Goal: Task Accomplishment & Management: Use online tool/utility

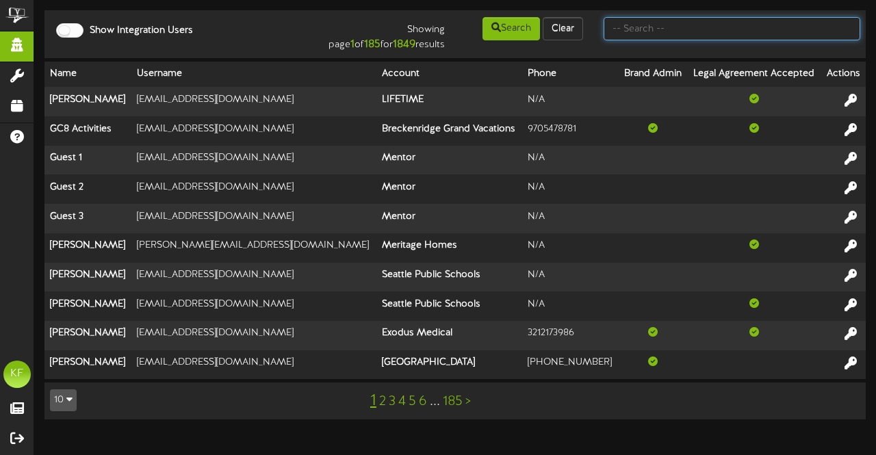
click at [632, 39] on input "text" at bounding box center [732, 28] width 257 height 23
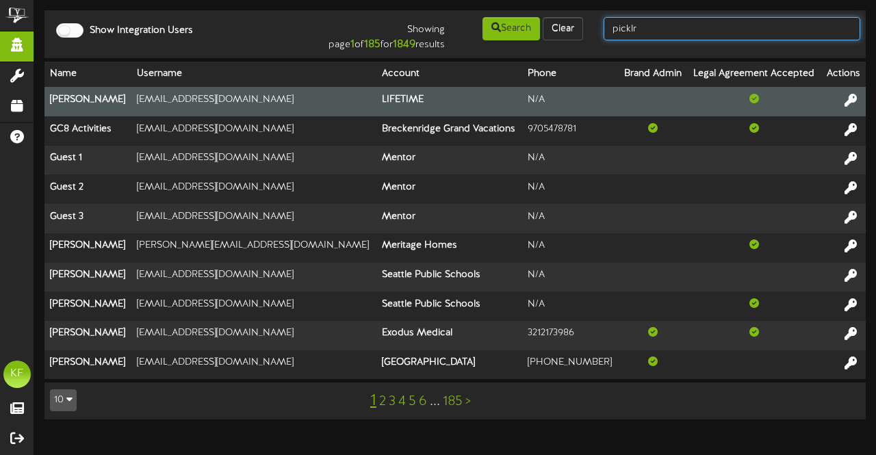
type input "picklr"
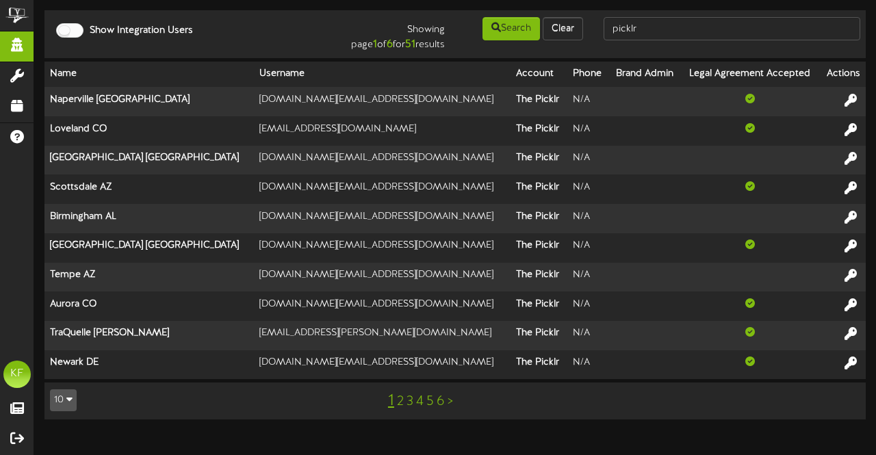
click at [400, 402] on link "2" at bounding box center [400, 401] width 7 height 15
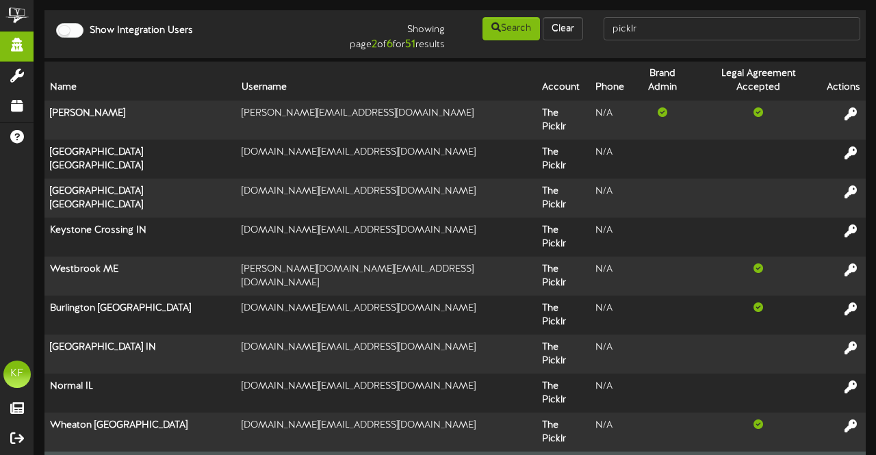
click at [845, 454] on icon at bounding box center [850, 464] width 15 height 15
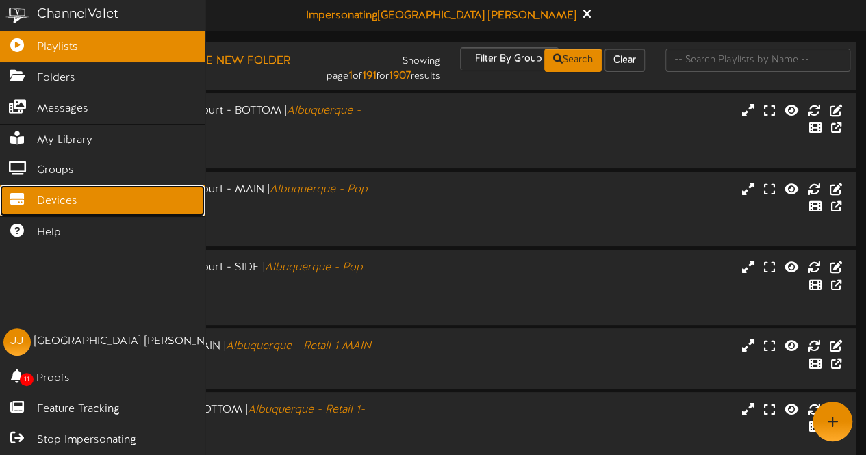
click at [38, 203] on span "Devices" at bounding box center [57, 202] width 40 height 16
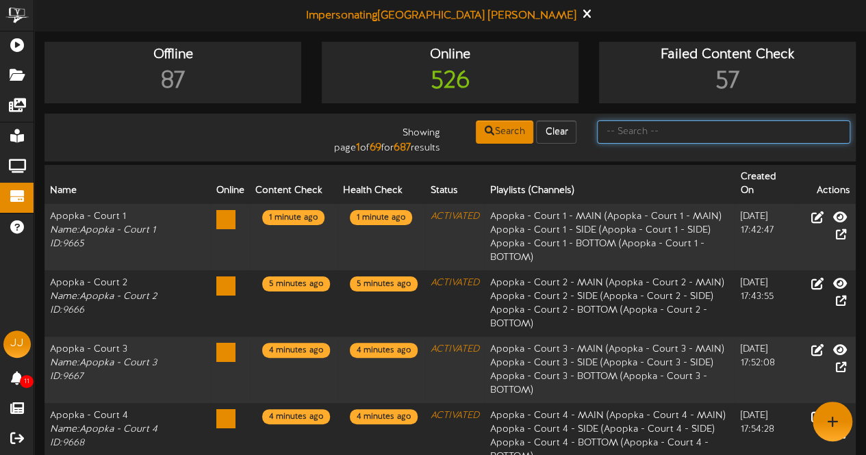
click at [664, 136] on input "text" at bounding box center [723, 131] width 253 height 23
type input "fort [PERSON_NAME]"
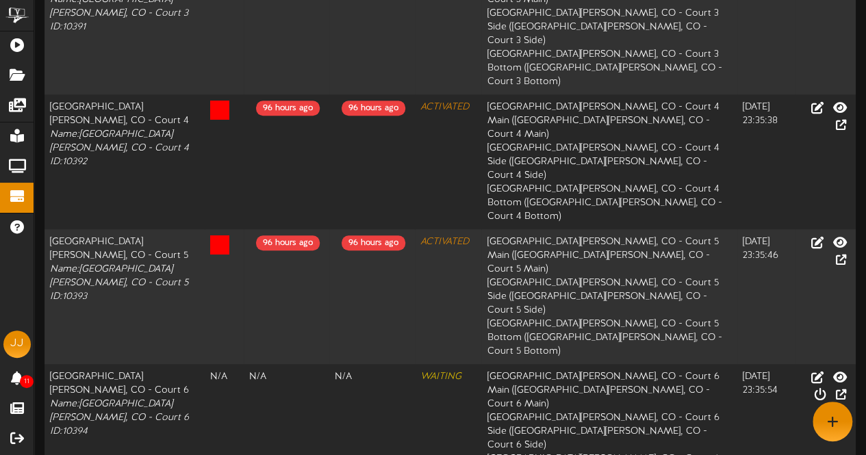
scroll to position [513, 0]
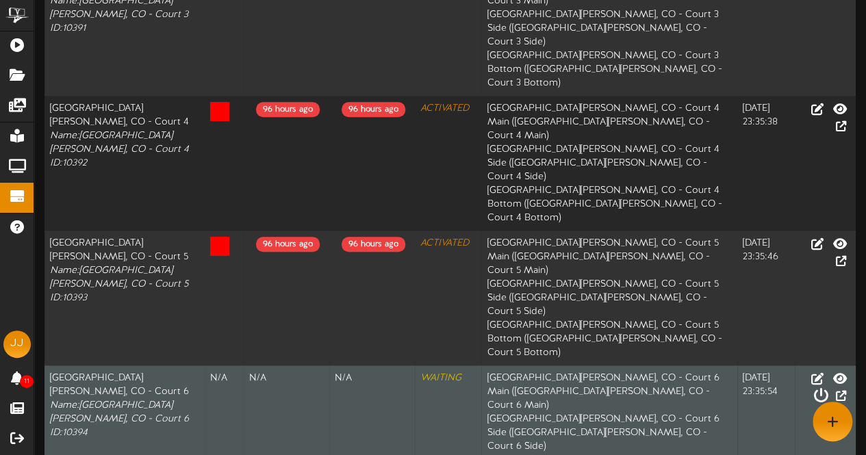
click at [827, 388] on icon at bounding box center [819, 395] width 15 height 15
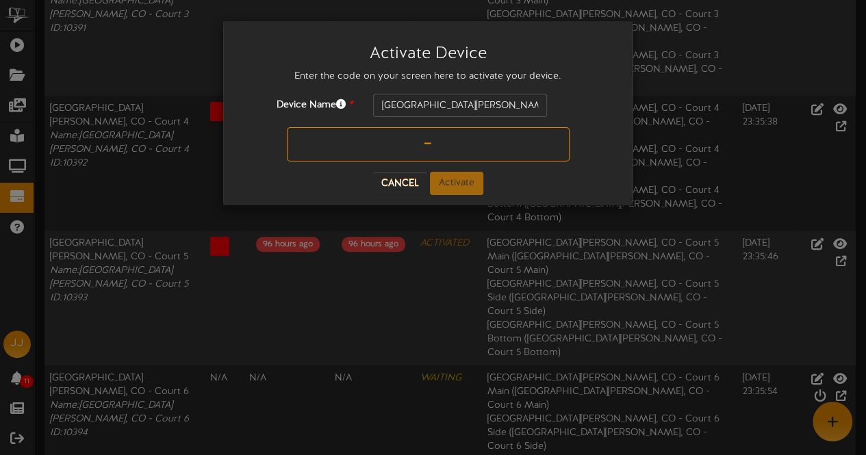
click at [450, 135] on input "text" at bounding box center [428, 144] width 283 height 34
type input "7X06F6"
click at [467, 179] on button "Activate" at bounding box center [456, 183] width 53 height 23
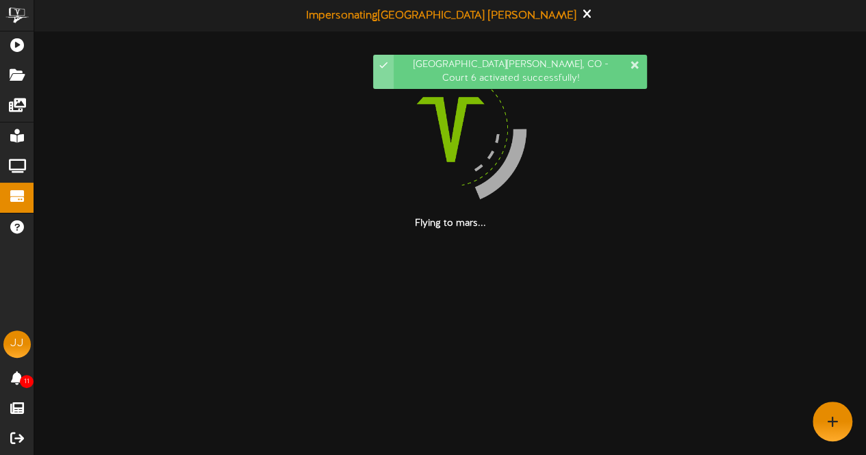
scroll to position [0, 0]
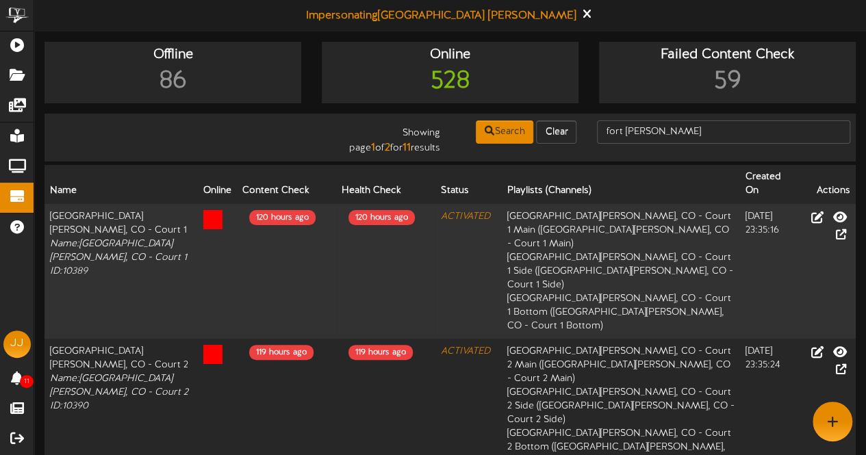
click at [467, 179] on th "Status" at bounding box center [468, 184] width 66 height 39
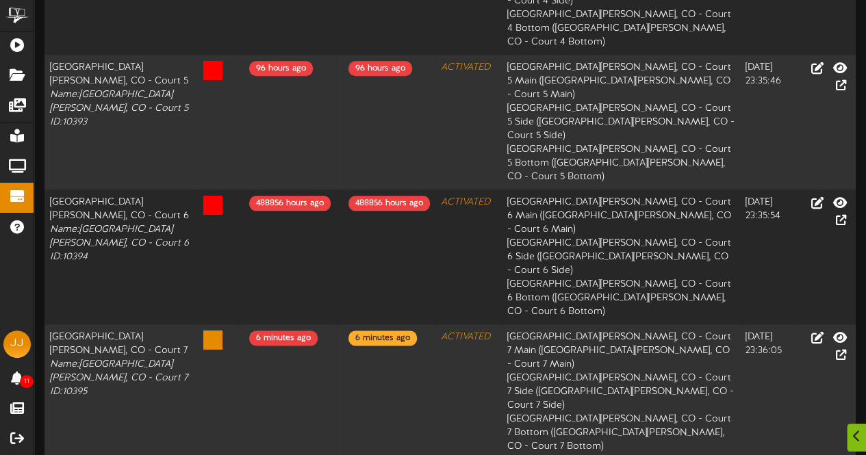
scroll to position [724, 0]
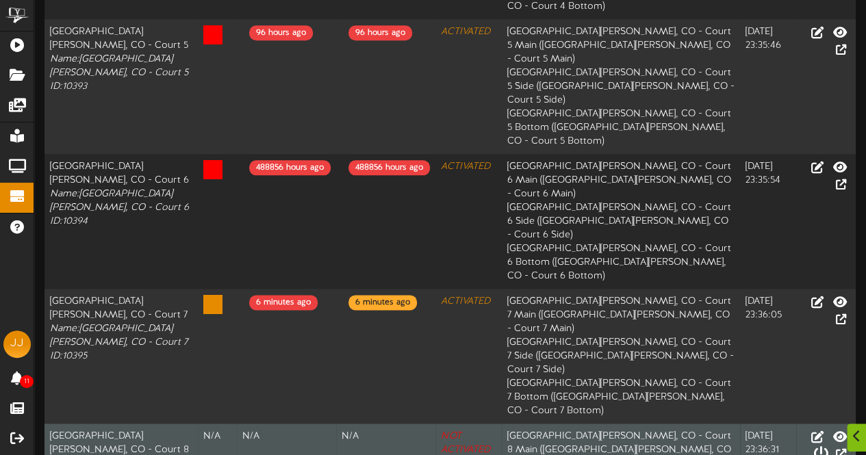
click at [828, 446] on icon at bounding box center [819, 453] width 15 height 15
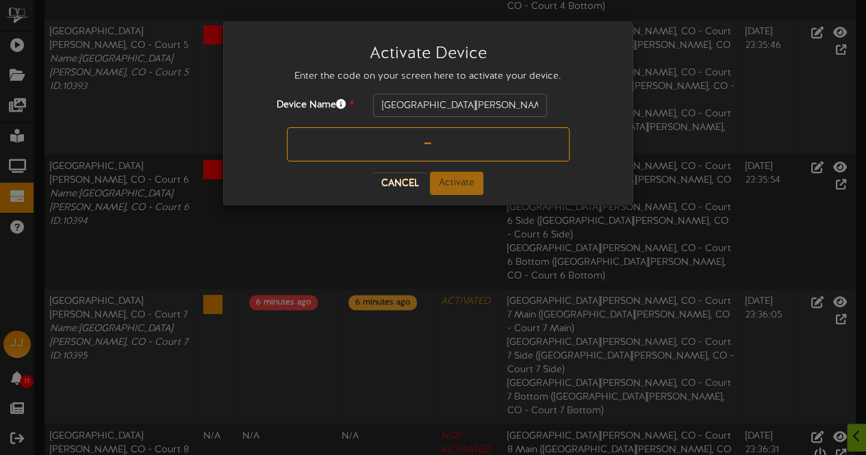
click at [437, 144] on input "text" at bounding box center [428, 144] width 283 height 34
type input "PFWJ5X"
click at [450, 187] on button "Activate" at bounding box center [456, 183] width 53 height 23
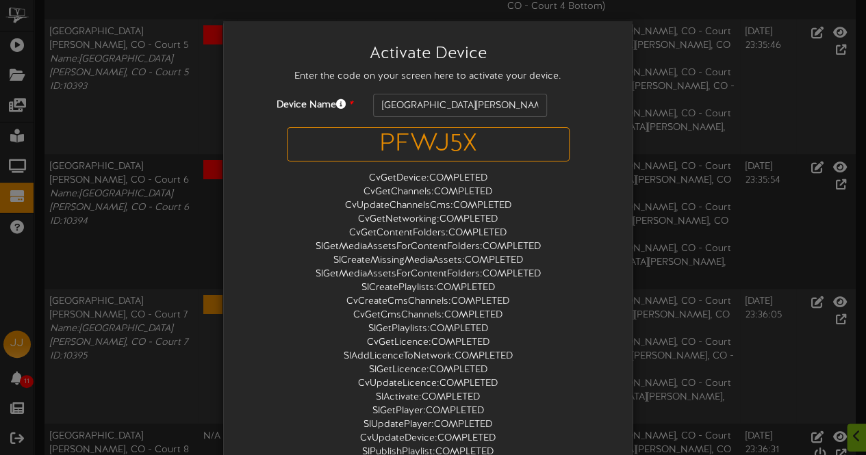
scroll to position [0, 0]
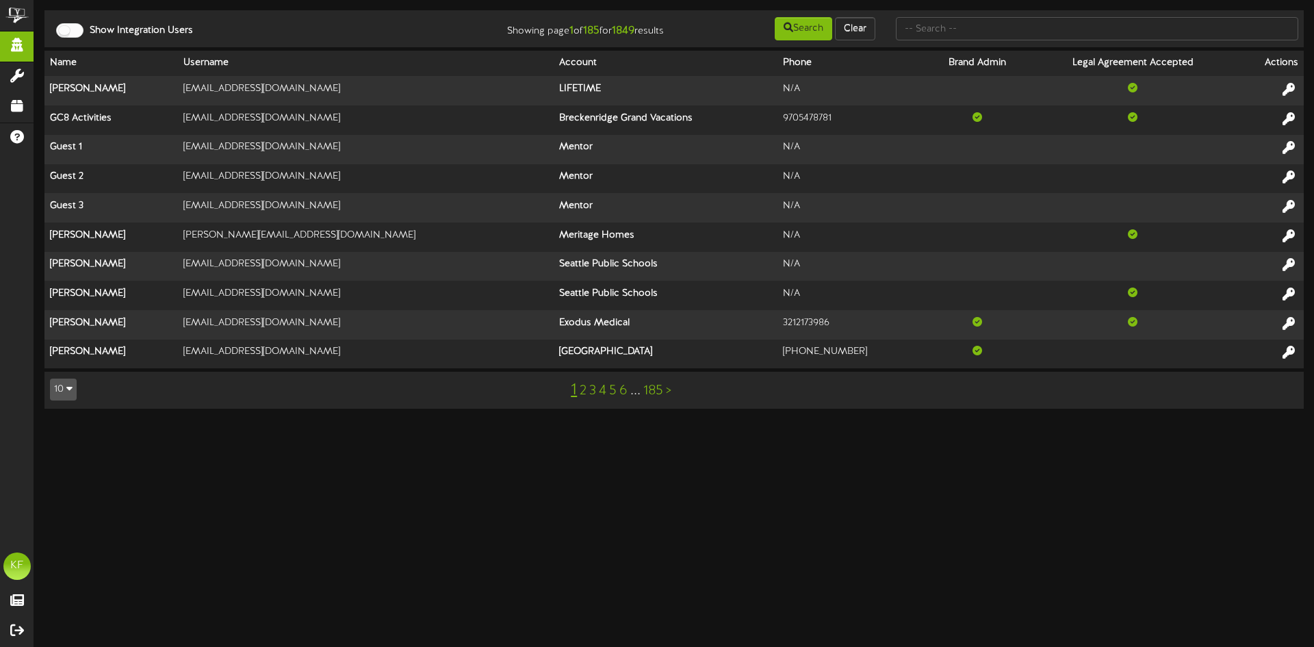
click at [585, 392] on link "2" at bounding box center [583, 390] width 7 height 15
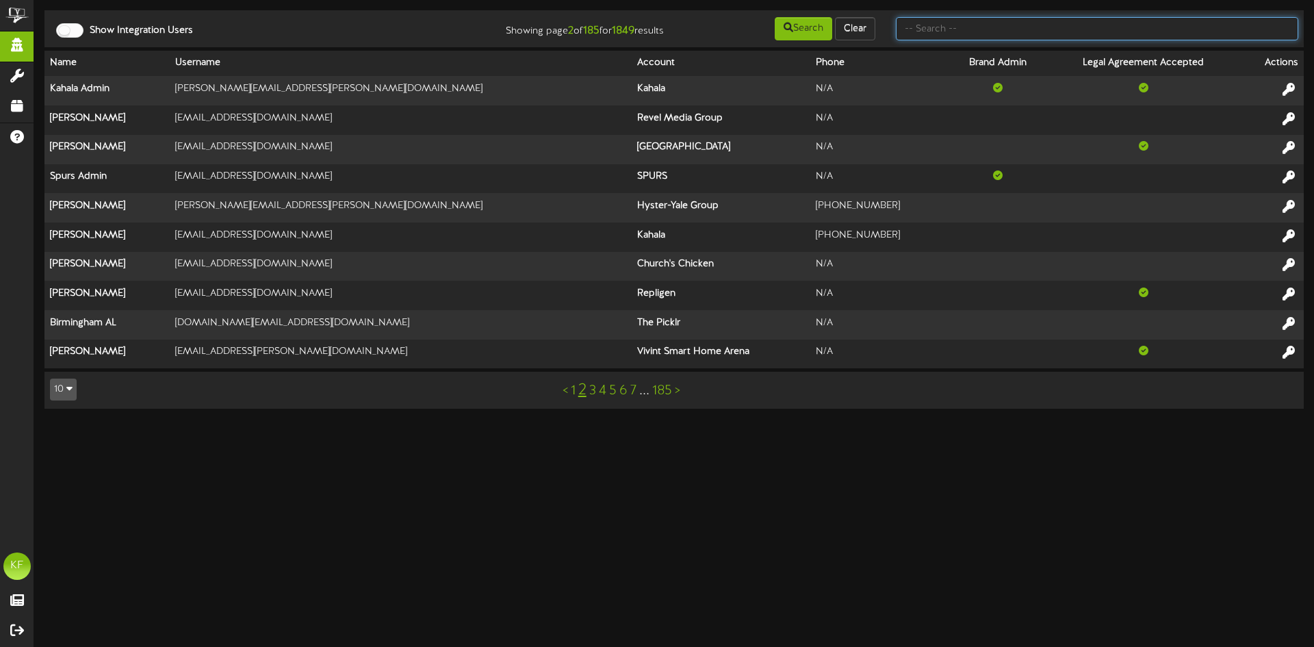
click at [875, 28] on input "text" at bounding box center [1097, 28] width 402 height 23
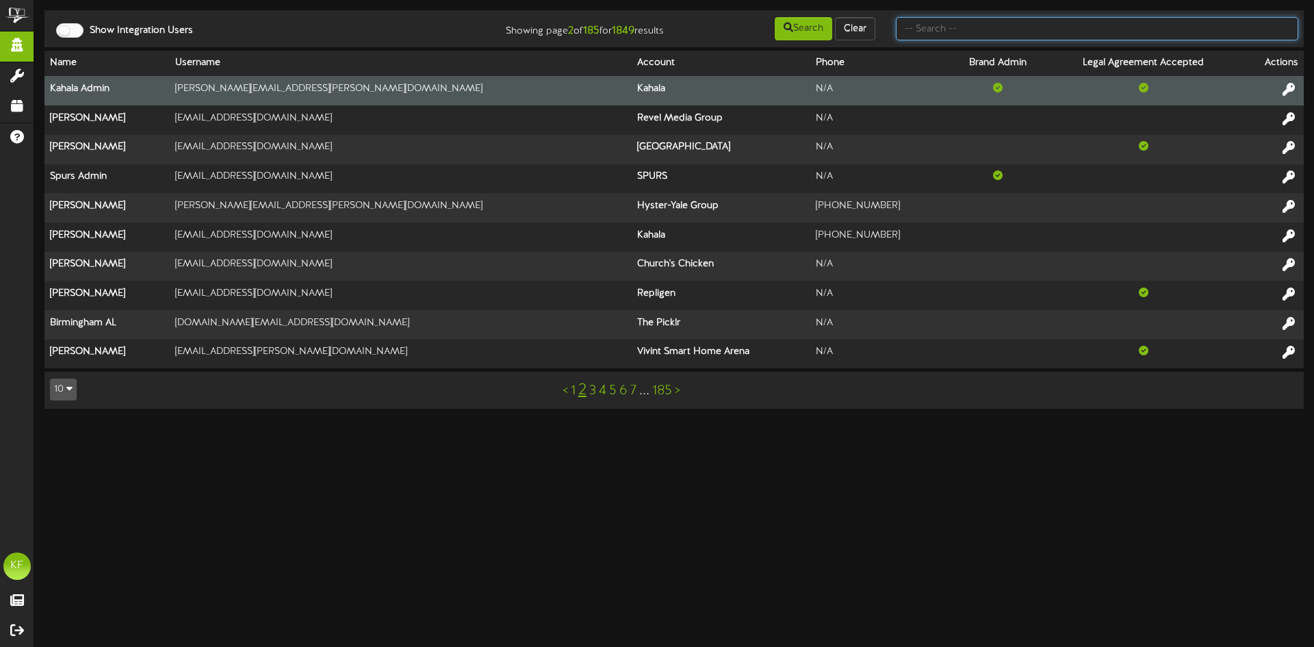
type input "fort [PERSON_NAME]"
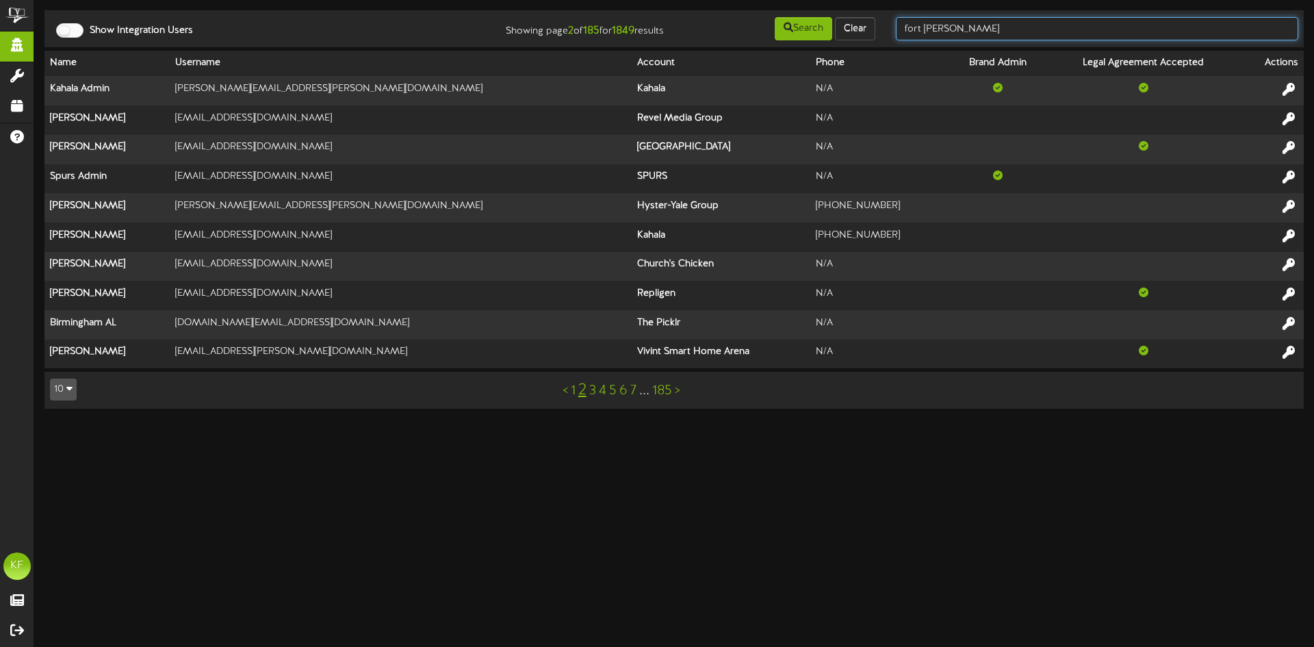
click at [875, 25] on input "fort [PERSON_NAME]" at bounding box center [1097, 28] width 402 height 23
drag, startPoint x: 956, startPoint y: 25, endPoint x: 883, endPoint y: 38, distance: 73.7
click at [875, 38] on div "Show Integration Users Showing page 2 of 185 for 1849 results Search Clear fort…" at bounding box center [674, 29] width 1269 height 26
type input "picklr"
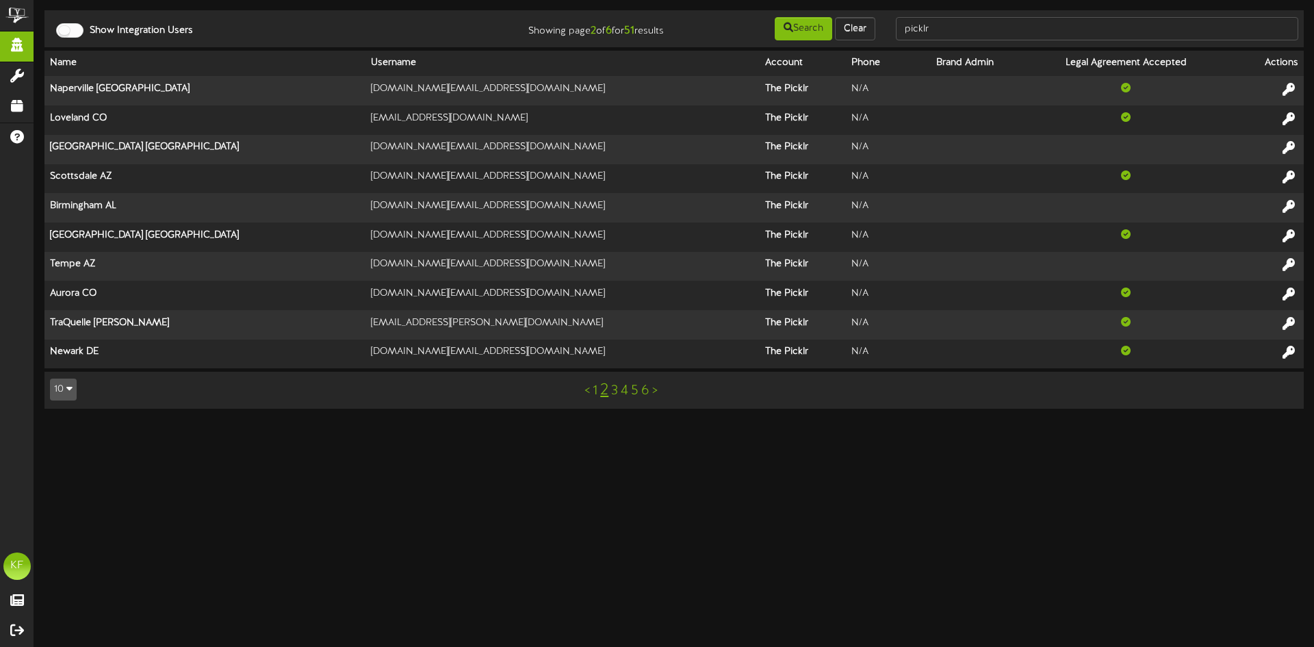
click at [632, 390] on link "5" at bounding box center [635, 390] width 8 height 15
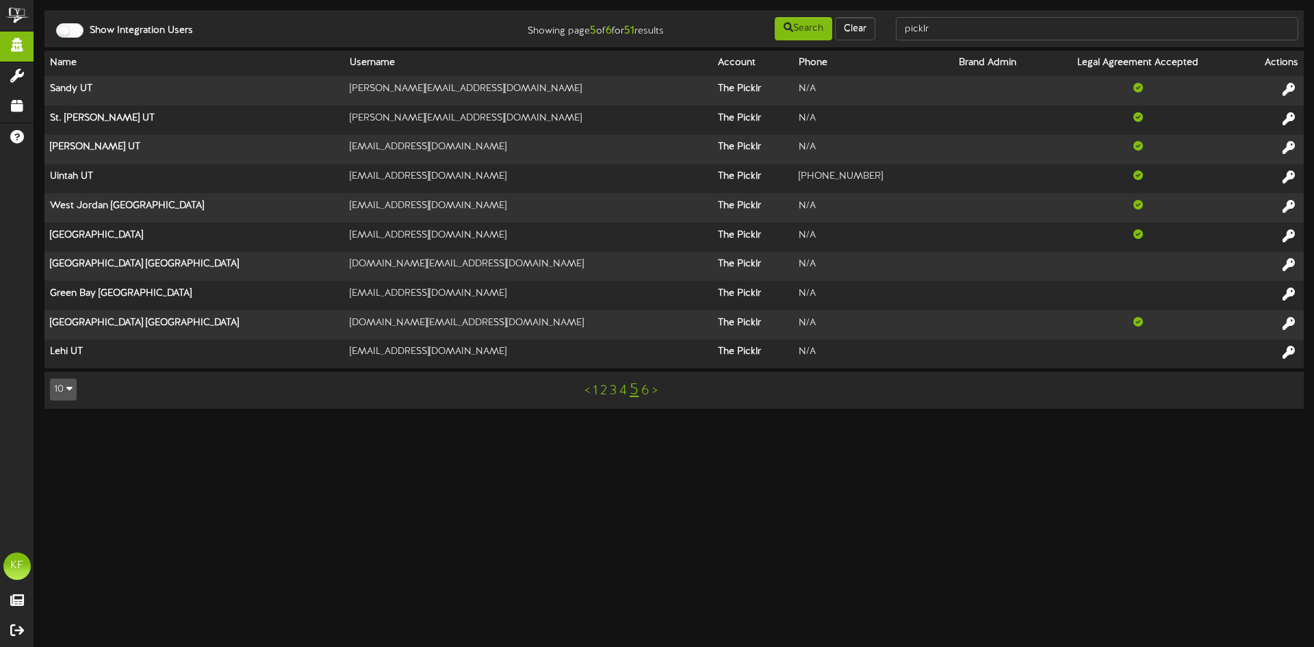
click at [603, 398] on link "2" at bounding box center [603, 390] width 7 height 15
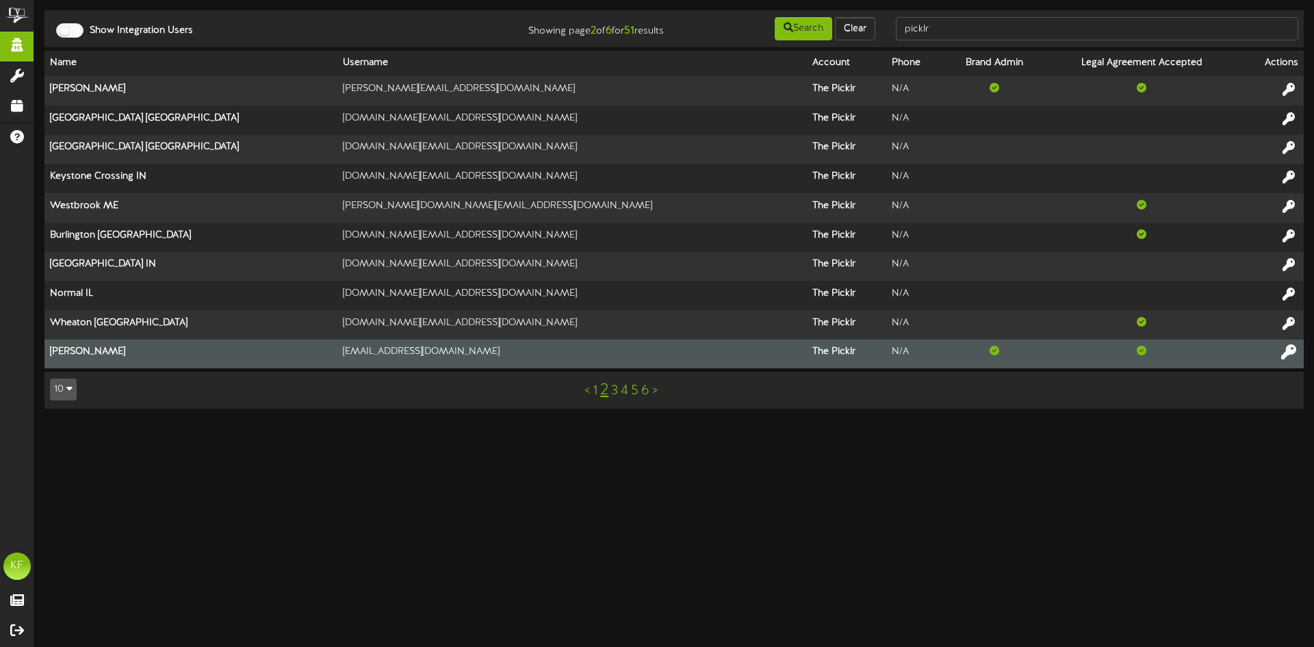
click at [875, 353] on icon at bounding box center [1288, 351] width 15 height 15
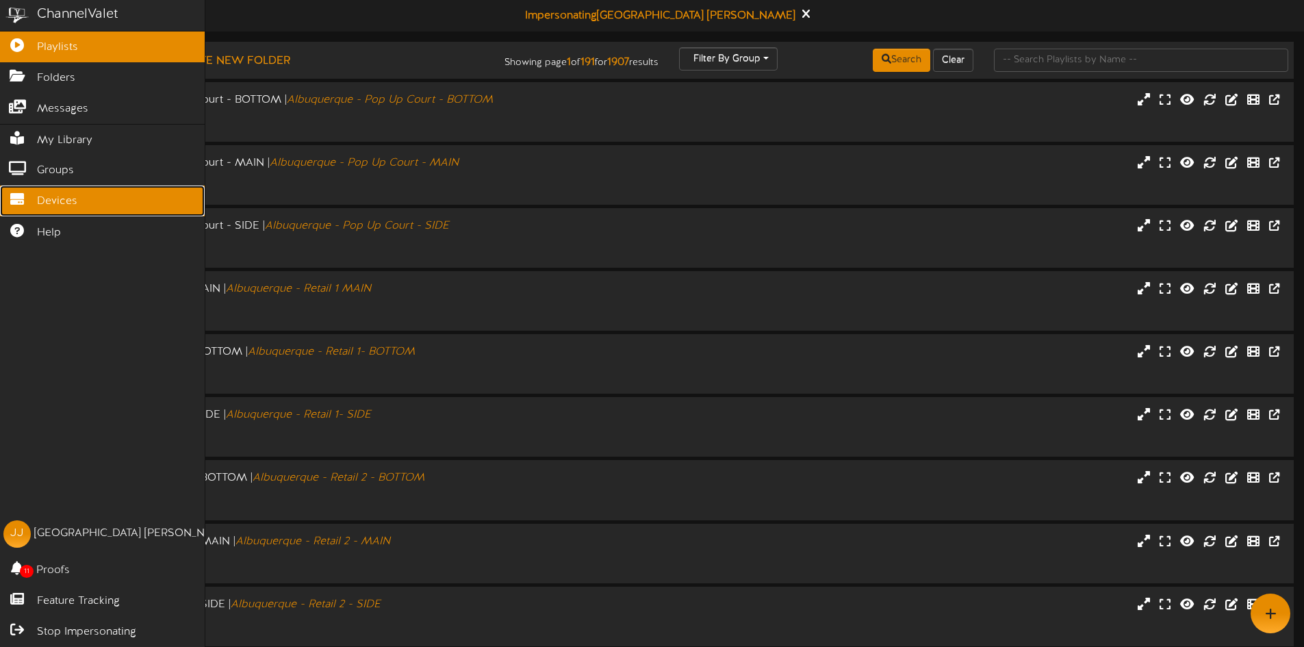
click at [33, 202] on link "Devices" at bounding box center [102, 200] width 205 height 31
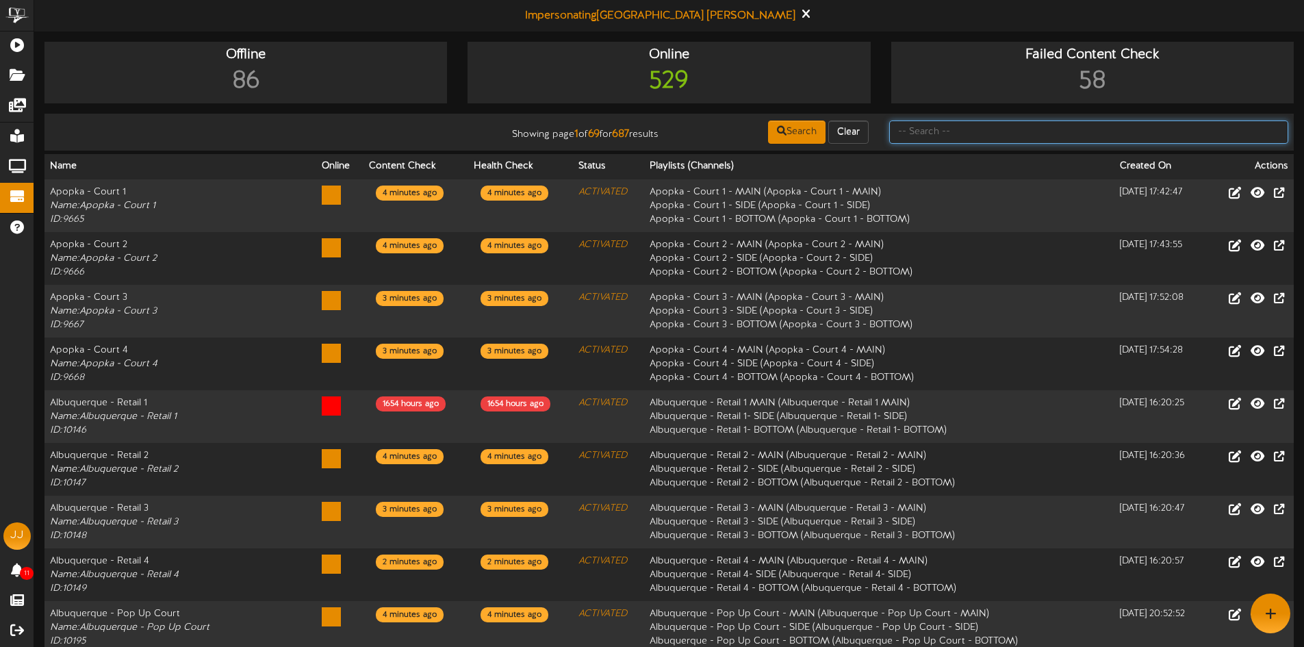
click at [921, 133] on input "text" at bounding box center [1088, 131] width 399 height 23
type input "fort [PERSON_NAME]"
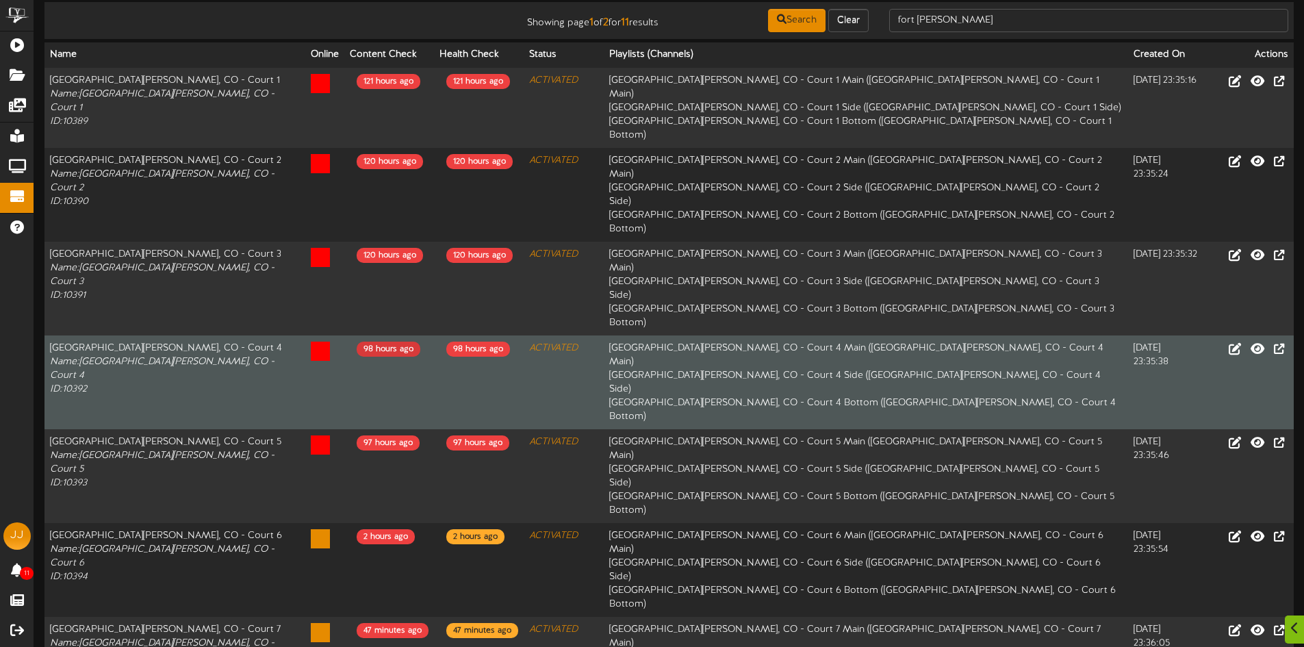
scroll to position [114, 0]
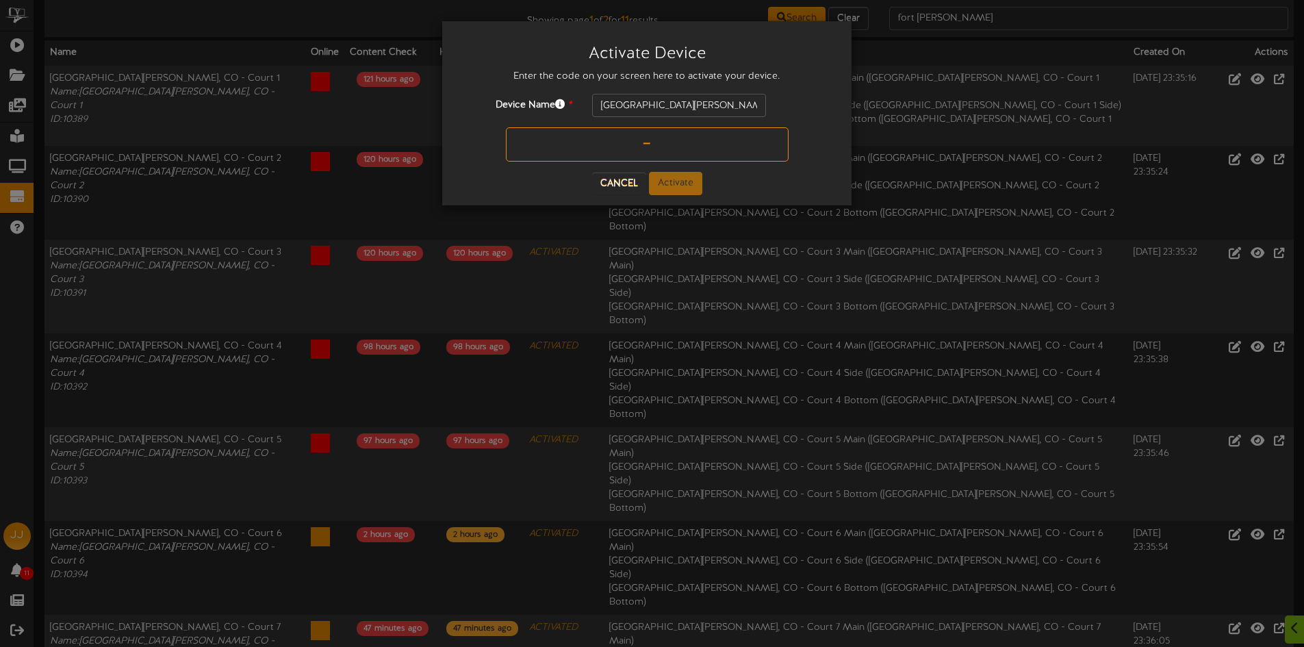
click at [661, 134] on input "text" at bounding box center [647, 144] width 283 height 34
type input "529A26"
click at [672, 192] on button "Activate" at bounding box center [675, 183] width 53 height 23
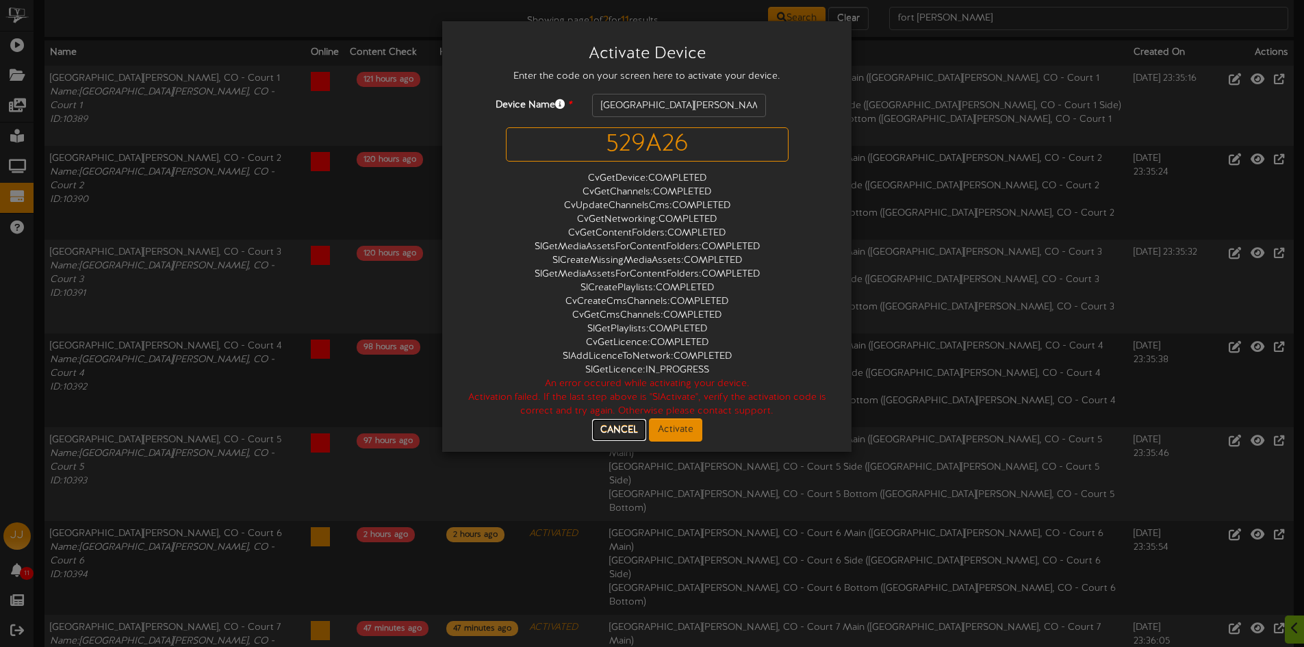
click at [621, 426] on button "Cancel" at bounding box center [619, 430] width 54 height 22
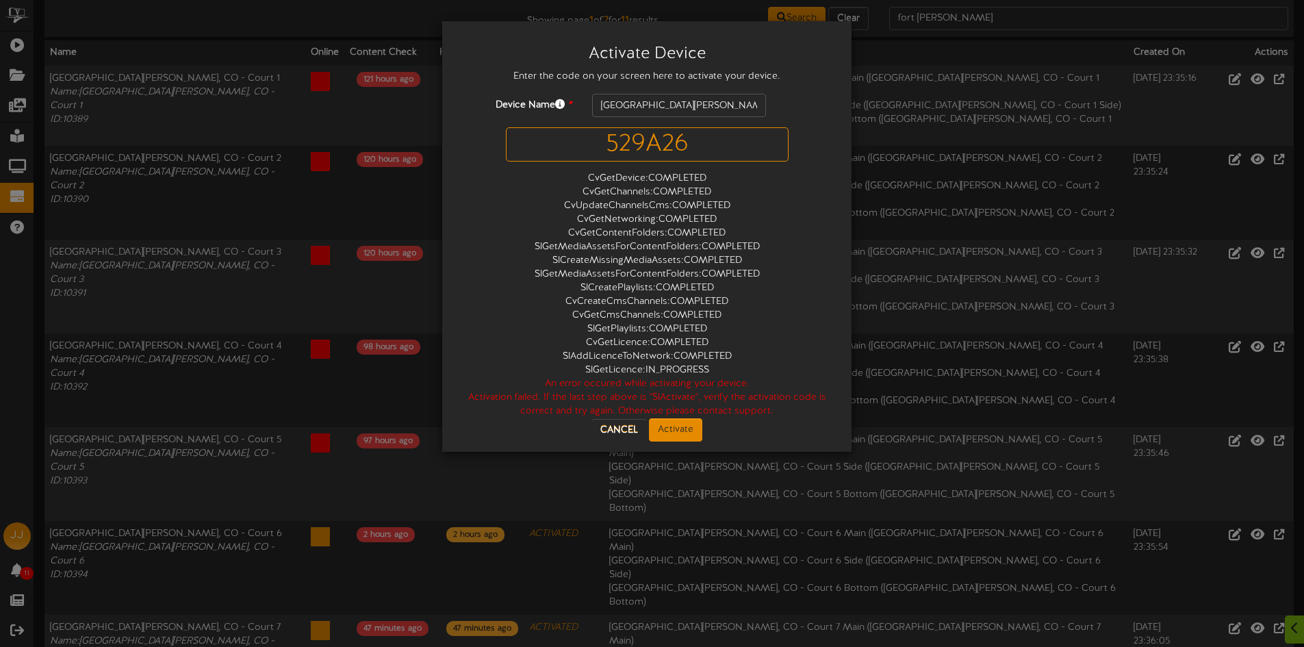
click at [665, 142] on input "529A26" at bounding box center [647, 144] width 283 height 34
click at [642, 149] on input "529A26" at bounding box center [647, 144] width 283 height 34
click at [658, 141] on input "529A26" at bounding box center [647, 144] width 283 height 34
click at [674, 148] on input "529A26" at bounding box center [647, 144] width 283 height 34
type input "529AT6"
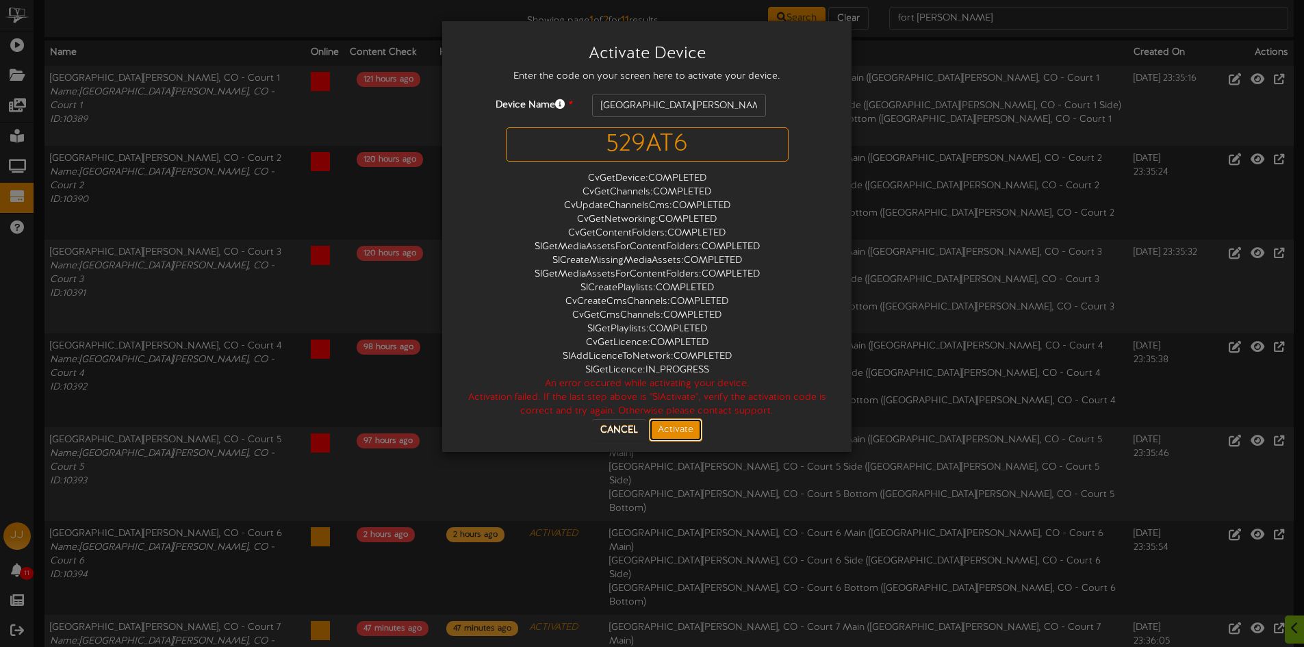
click at [694, 433] on button "Activate" at bounding box center [675, 429] width 53 height 23
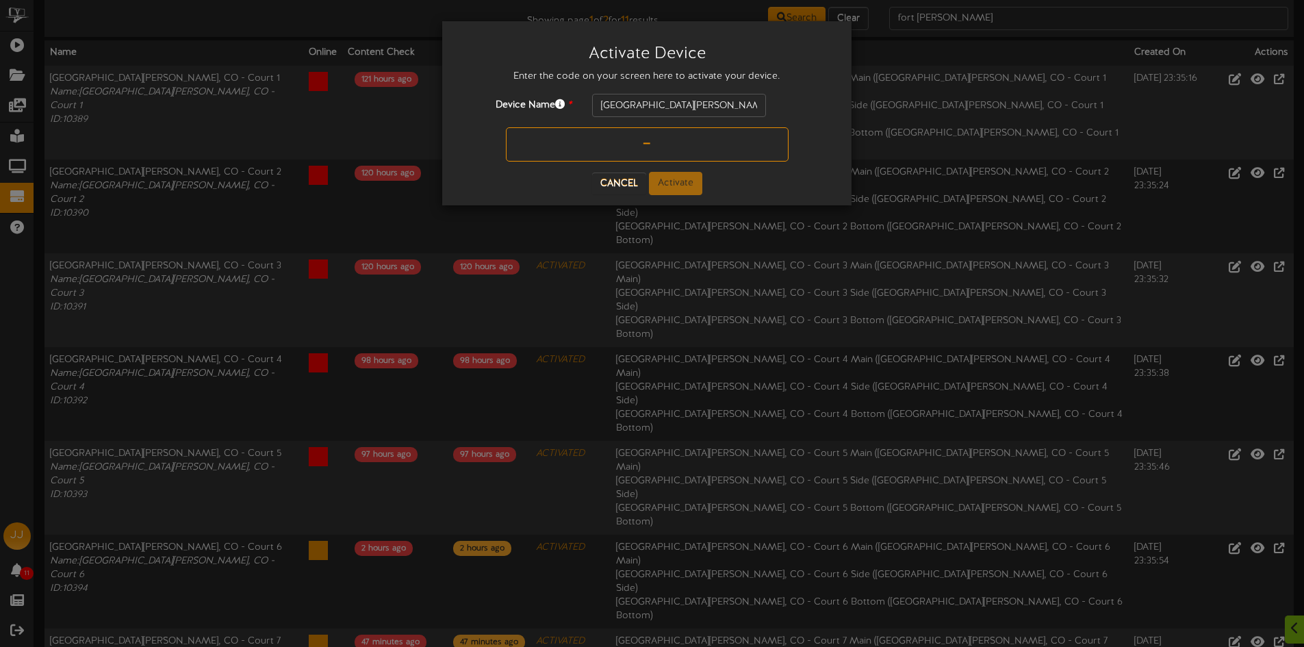
click at [648, 134] on input "text" at bounding box center [647, 144] width 283 height 34
click at [650, 144] on input "text" at bounding box center [647, 144] width 283 height 34
click at [686, 148] on input "text" at bounding box center [647, 144] width 283 height 34
click at [689, 148] on input "text" at bounding box center [647, 144] width 283 height 34
type input "ERB48M"
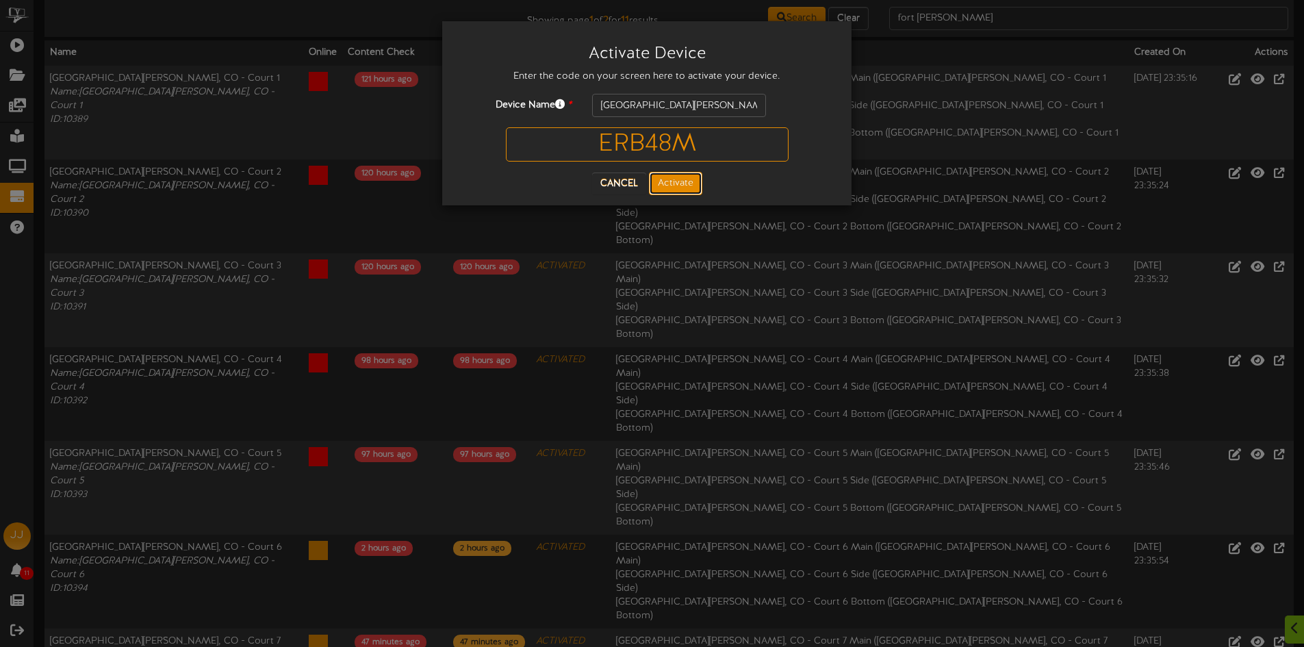
click at [655, 190] on button "Activate" at bounding box center [675, 183] width 53 height 23
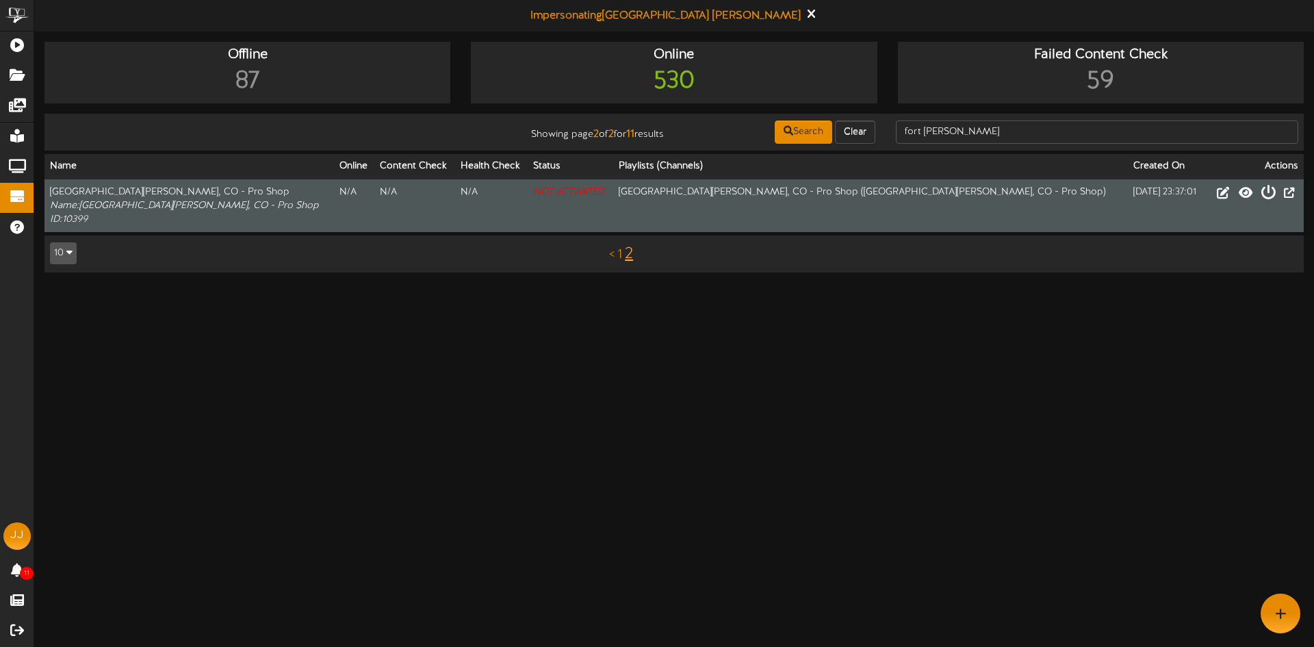
click at [1261, 192] on icon at bounding box center [1268, 191] width 15 height 15
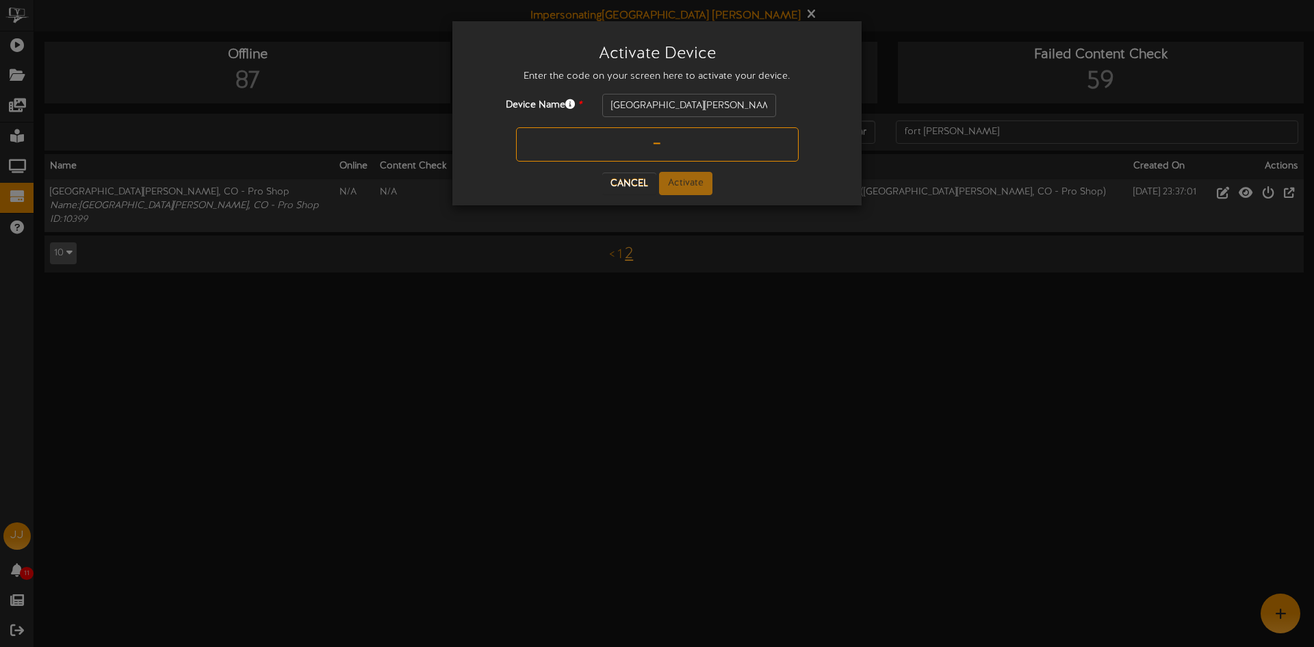
click at [663, 131] on input "text" at bounding box center [657, 144] width 283 height 34
click at [669, 185] on div "Activate Device Enter the code on your screen here to activate your device. Dev…" at bounding box center [657, 113] width 389 height 164
type input "8"
type input "NL8GFP"
click at [669, 183] on button "Activate" at bounding box center [685, 183] width 53 height 23
